Goal: Task Accomplishment & Management: Complete application form

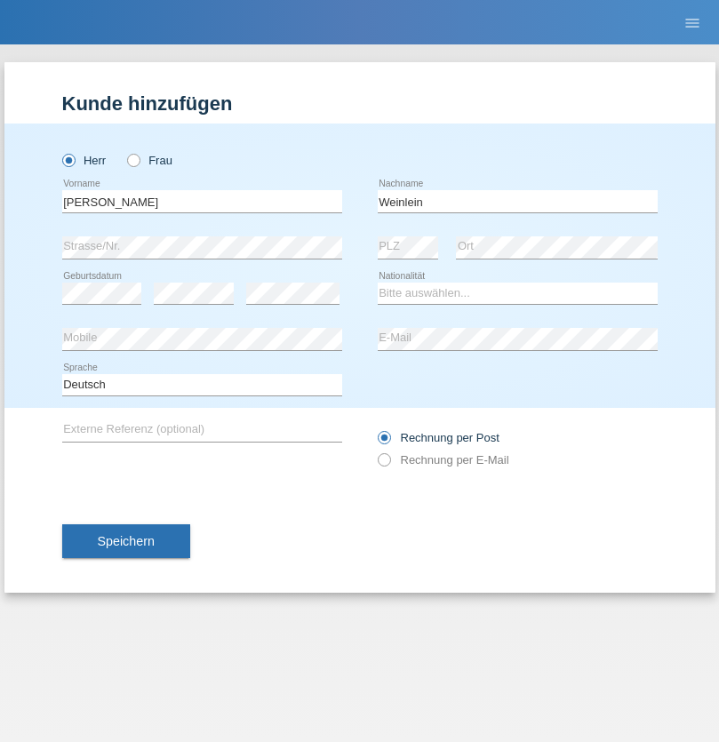
type input "Weinlein"
select select "CH"
radio input "true"
click at [202, 201] on input "text" at bounding box center [202, 201] width 280 height 22
type input "firat"
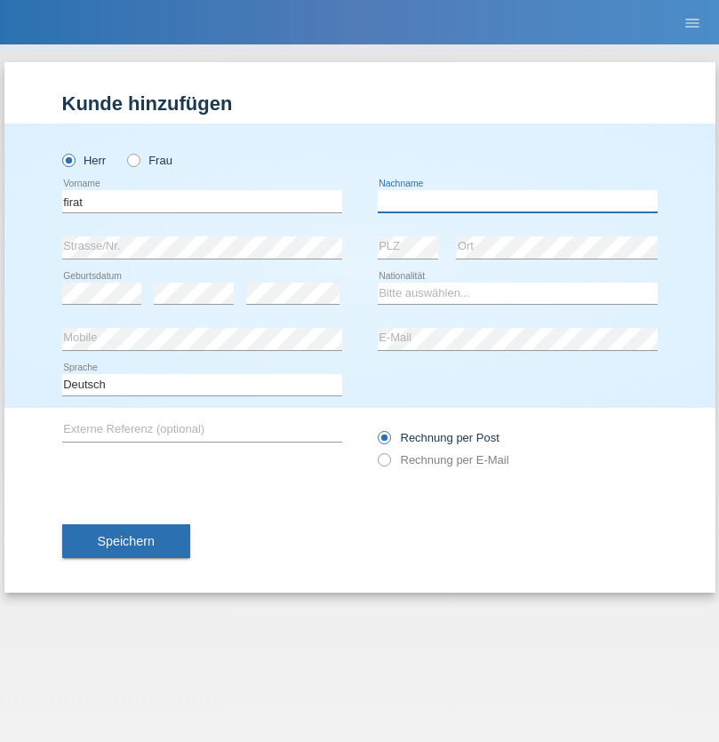
click at [517, 201] on input "text" at bounding box center [518, 201] width 280 height 22
type input "kara"
select select "CH"
